Goal: Information Seeking & Learning: Check status

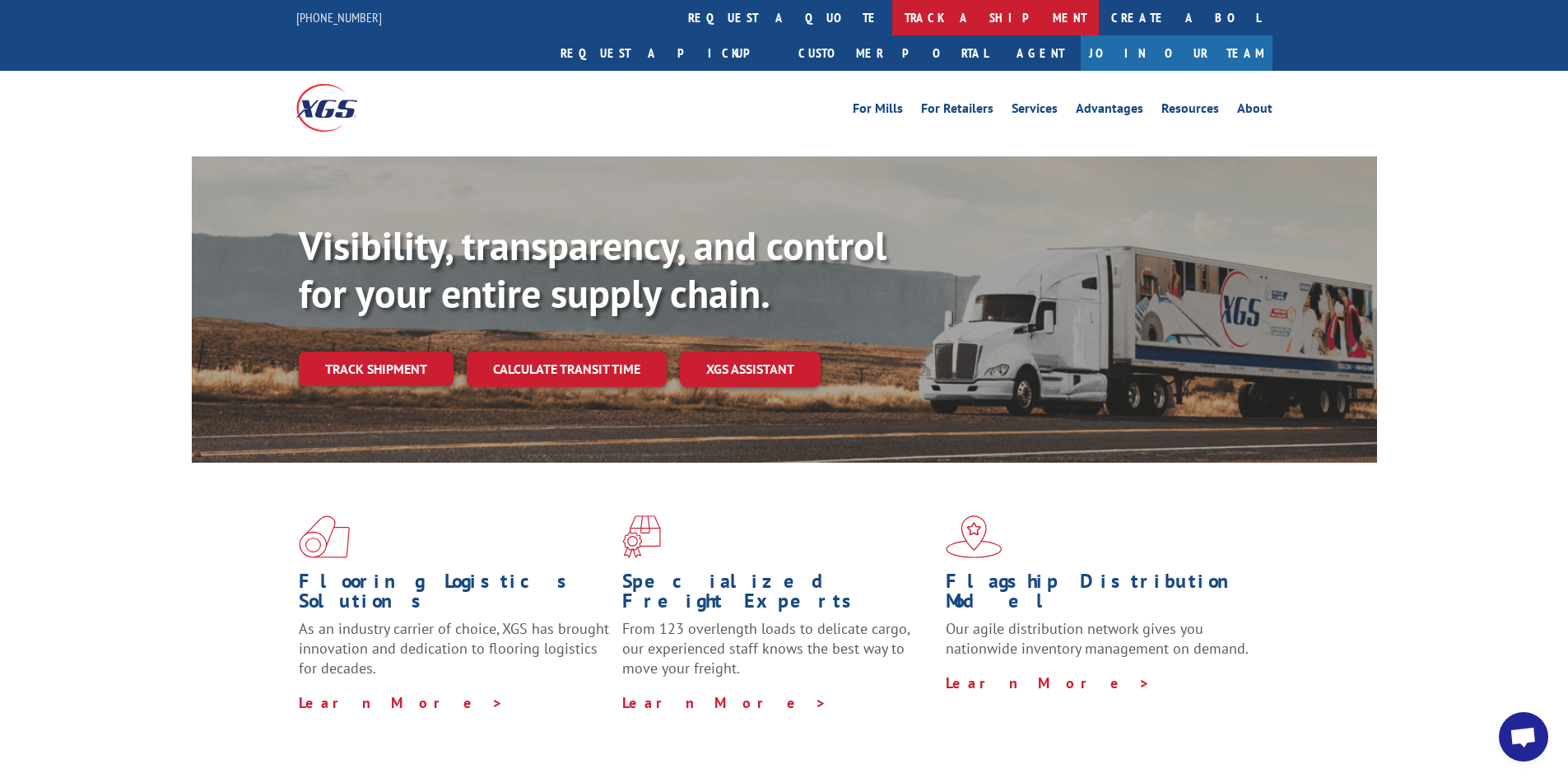
click at [892, 14] on link "track a shipment" at bounding box center [996, 17] width 206 height 36
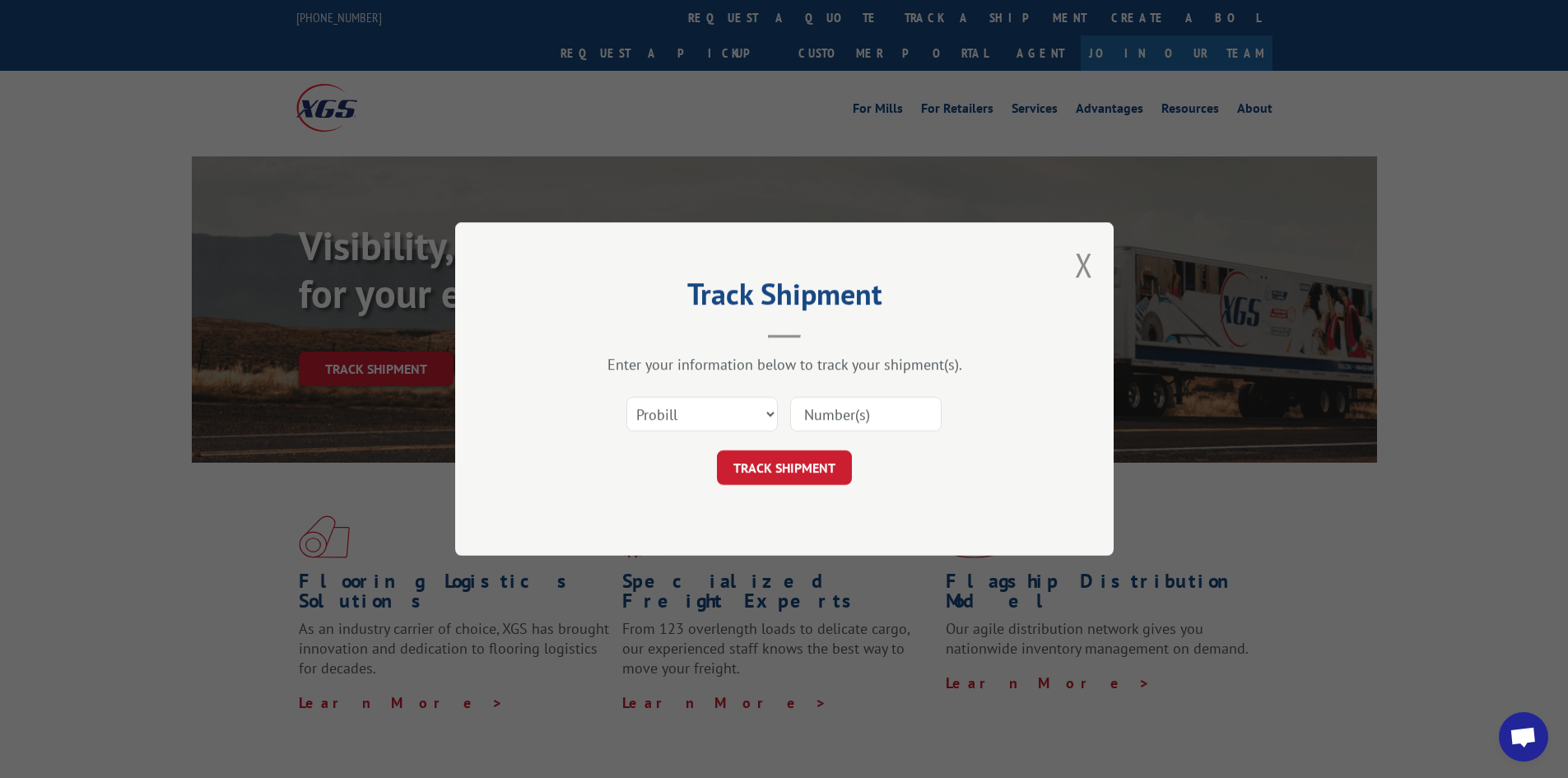
click at [905, 409] on input at bounding box center [866, 414] width 152 height 35
type input "16331300"
click at [717, 450] on button "TRACK SHIPMENT" at bounding box center [785, 467] width 135 height 35
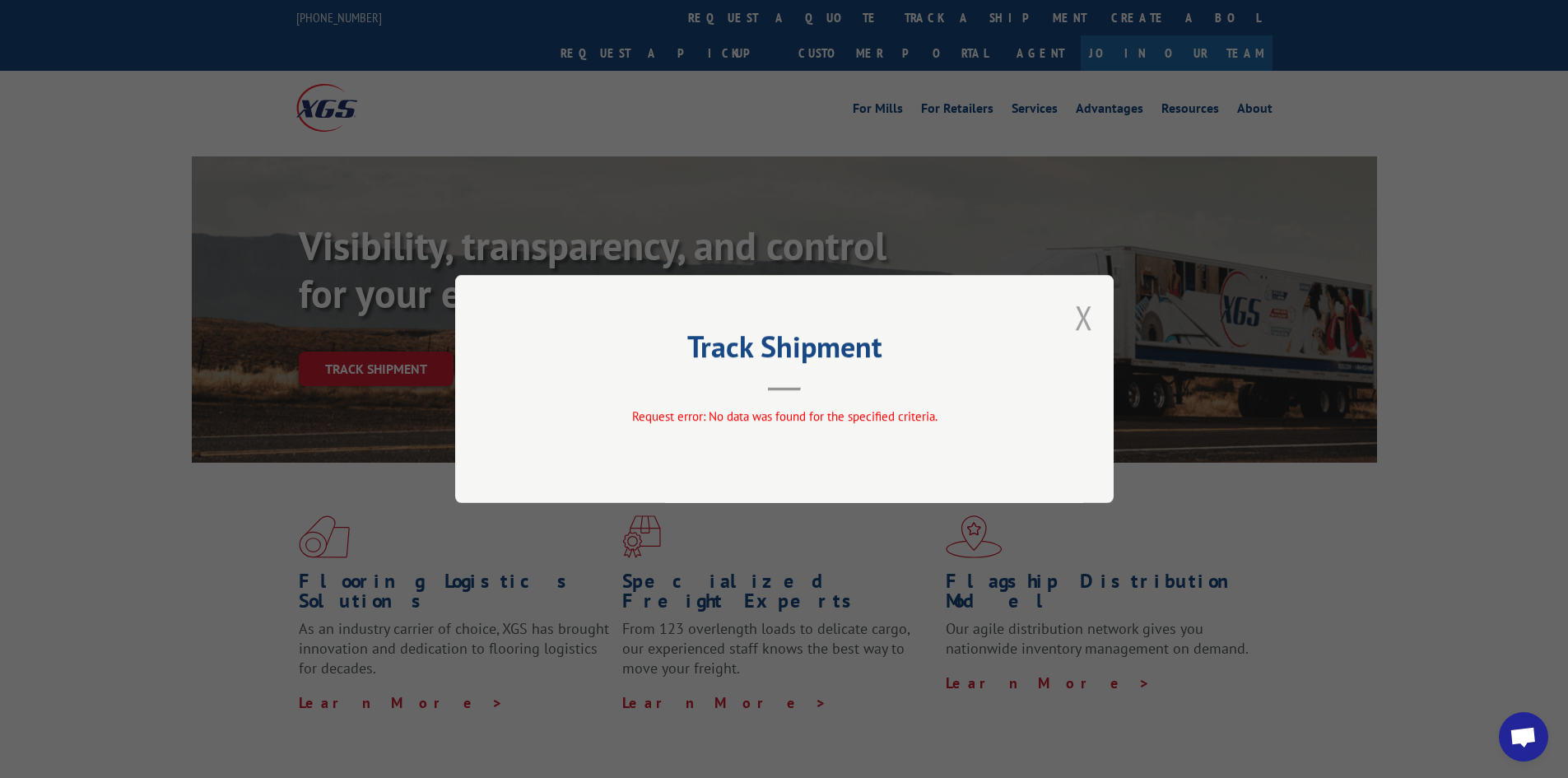
click at [1075, 312] on button "Close modal" at bounding box center [1083, 317] width 18 height 43
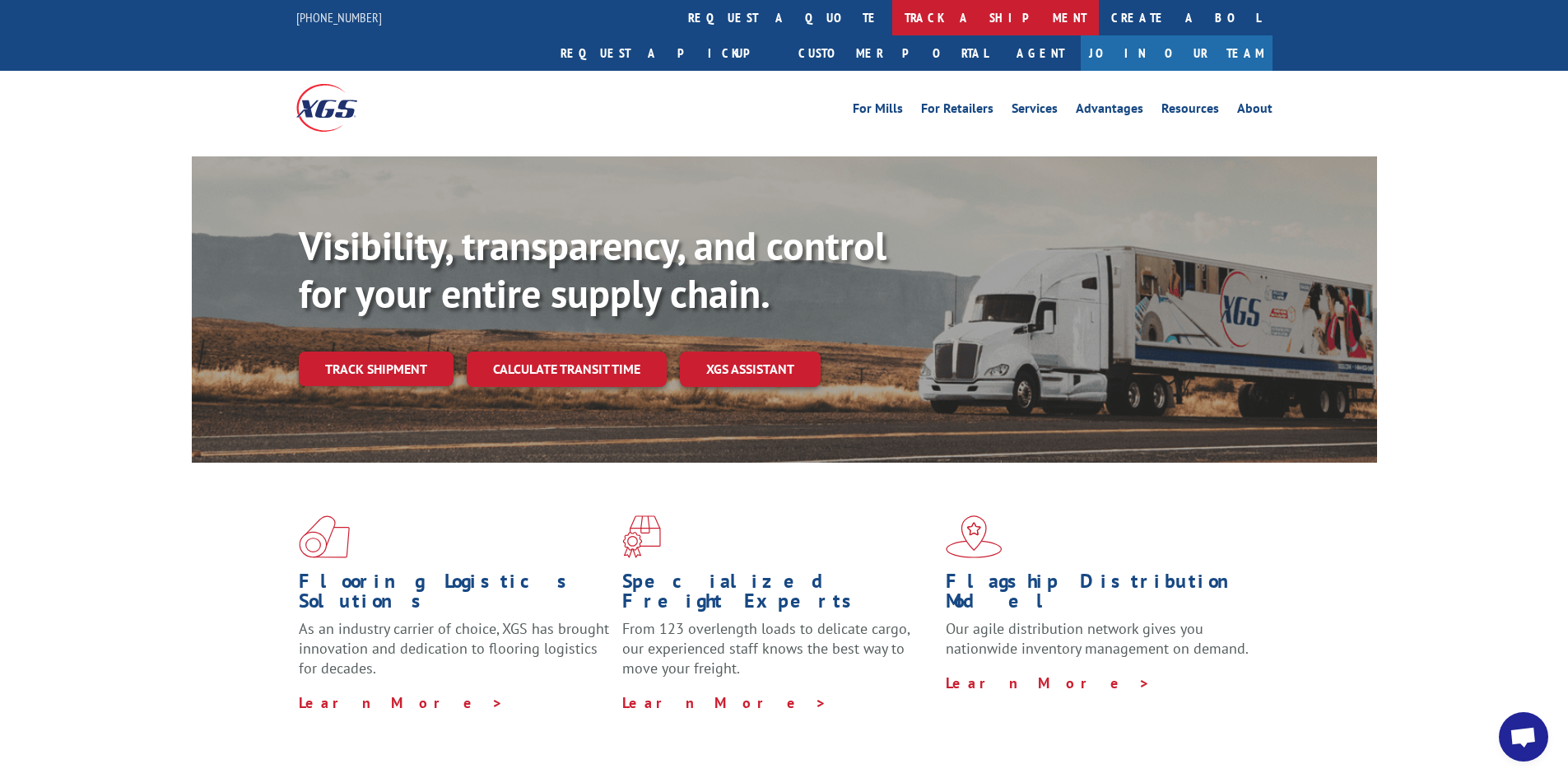
click at [892, 18] on link "track a shipment" at bounding box center [996, 17] width 206 height 36
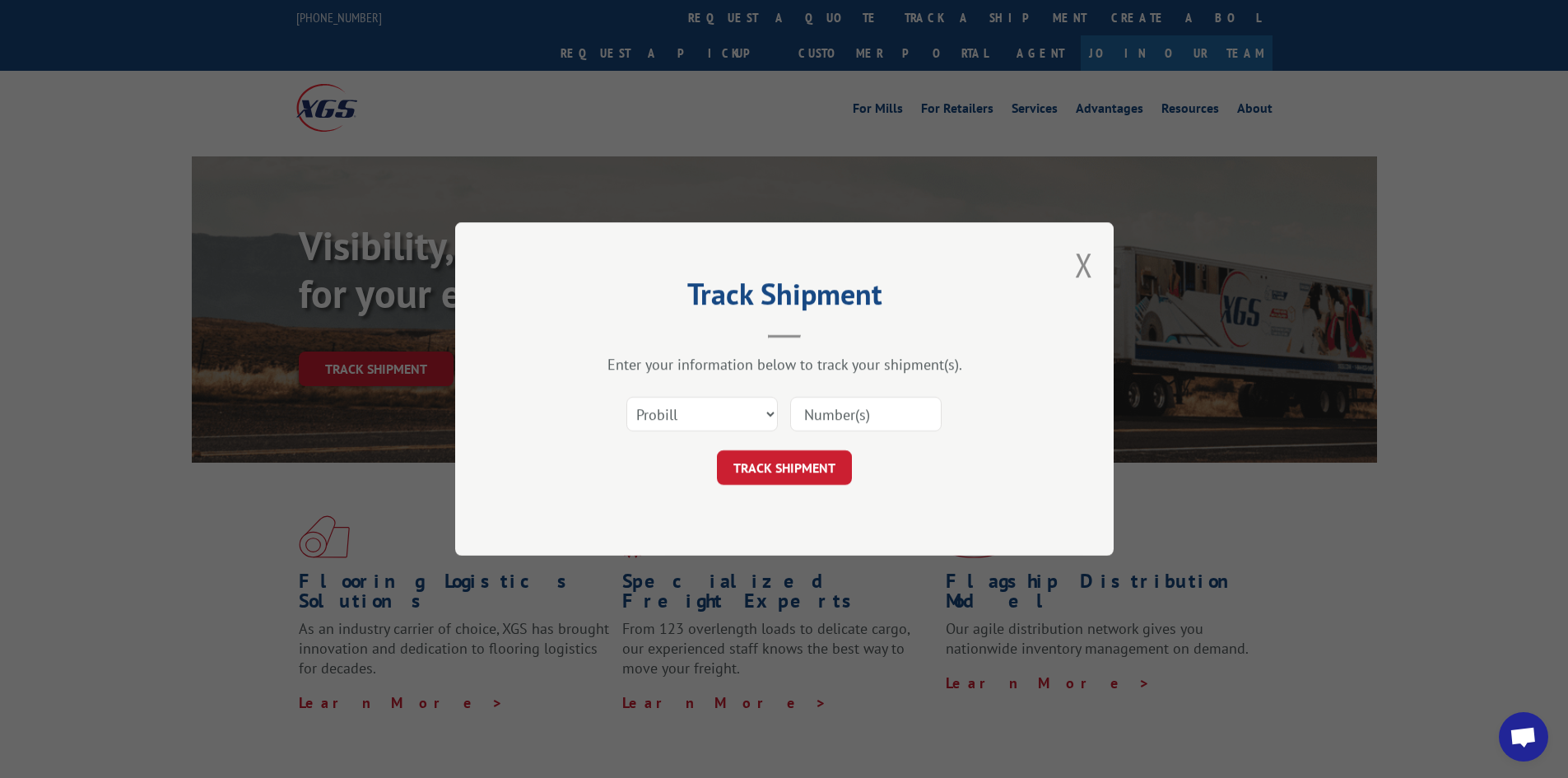
click at [885, 422] on input at bounding box center [866, 414] width 152 height 35
type input "17521323"
click at [717, 450] on button "TRACK SHIPMENT" at bounding box center [785, 467] width 135 height 35
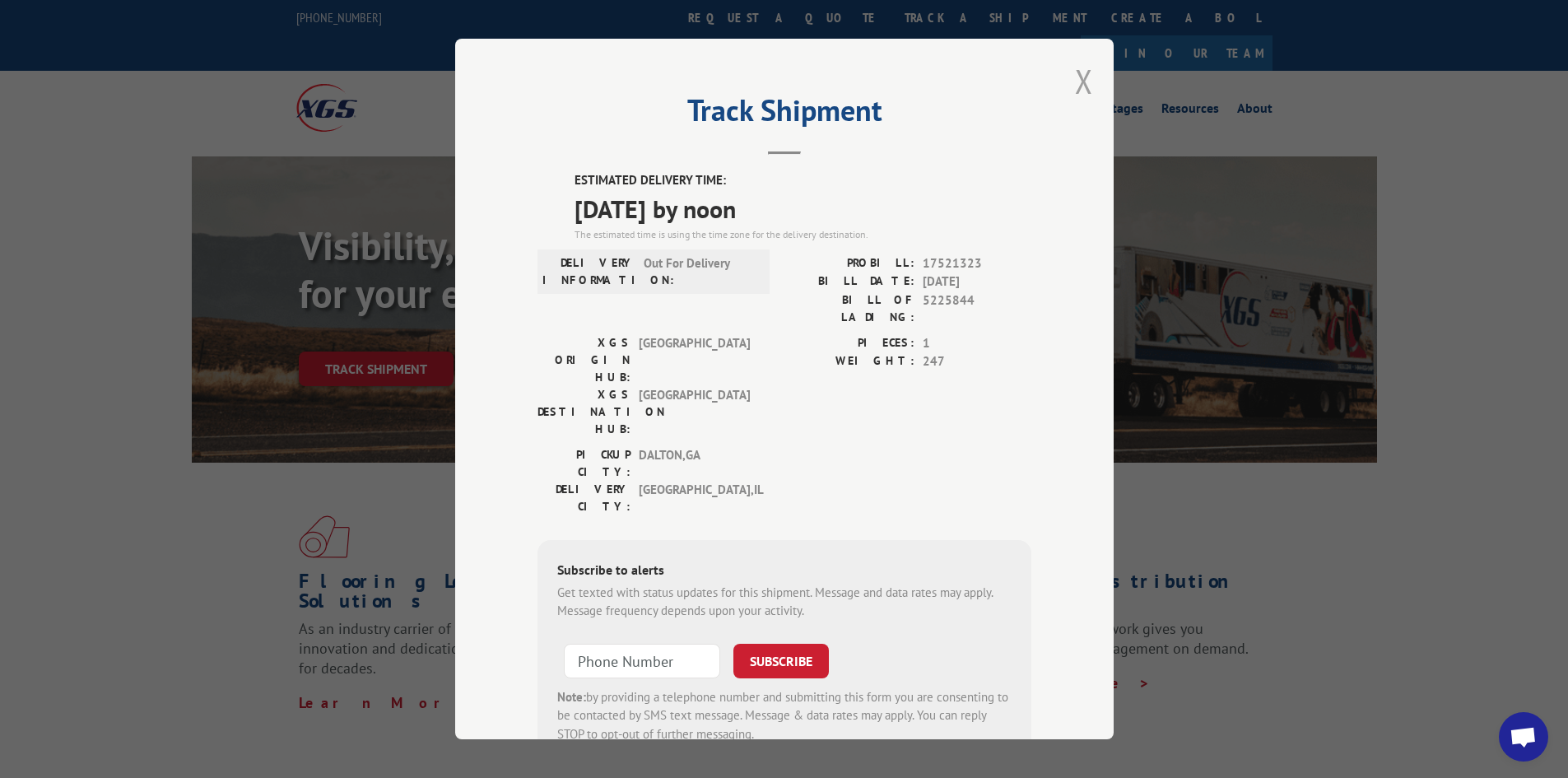
click at [1080, 79] on button "Close modal" at bounding box center [1083, 81] width 18 height 43
